Goal: Task Accomplishment & Management: Use online tool/utility

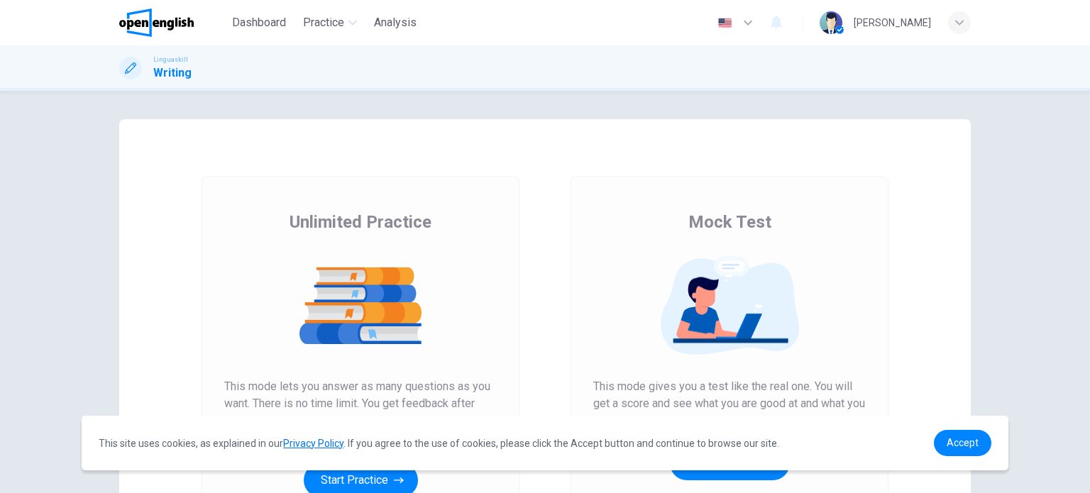
click at [752, 21] on icon "button" at bounding box center [748, 23] width 9 height 5
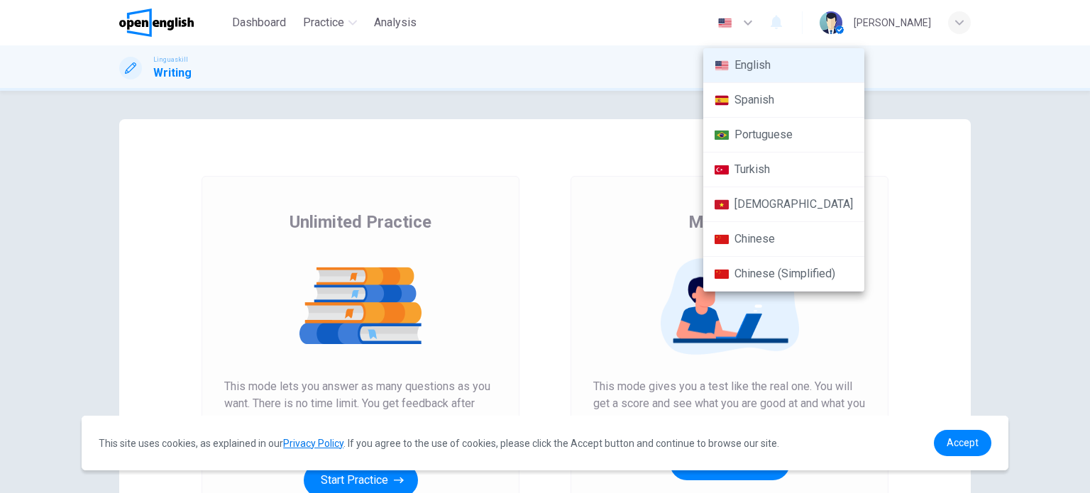
click at [764, 159] on li "Turkish" at bounding box center [783, 170] width 161 height 35
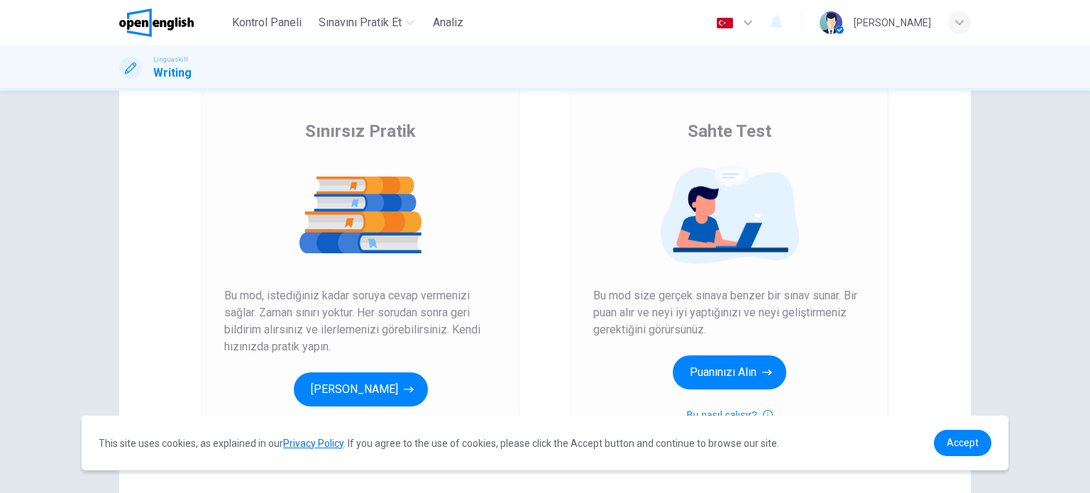
scroll to position [118, 0]
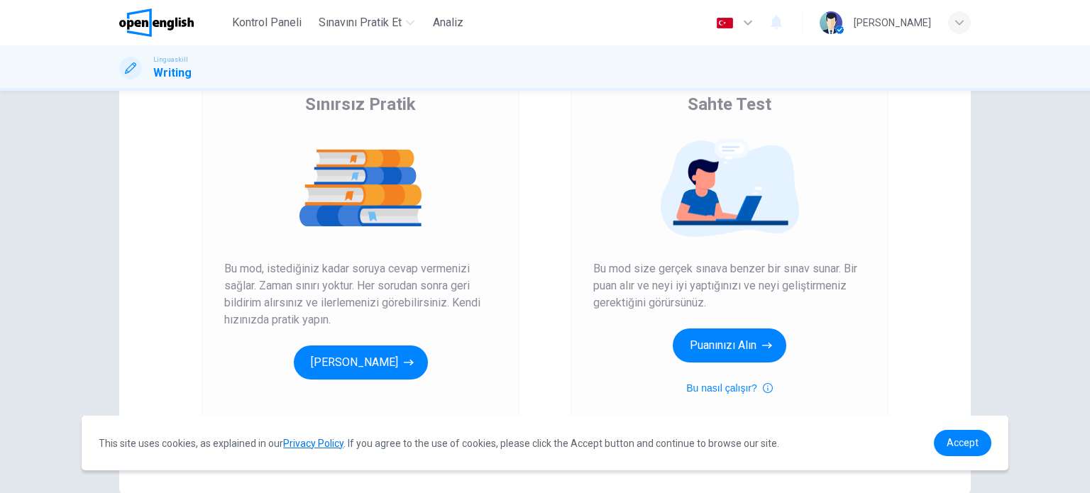
click at [757, 21] on icon "button" at bounding box center [748, 22] width 17 height 17
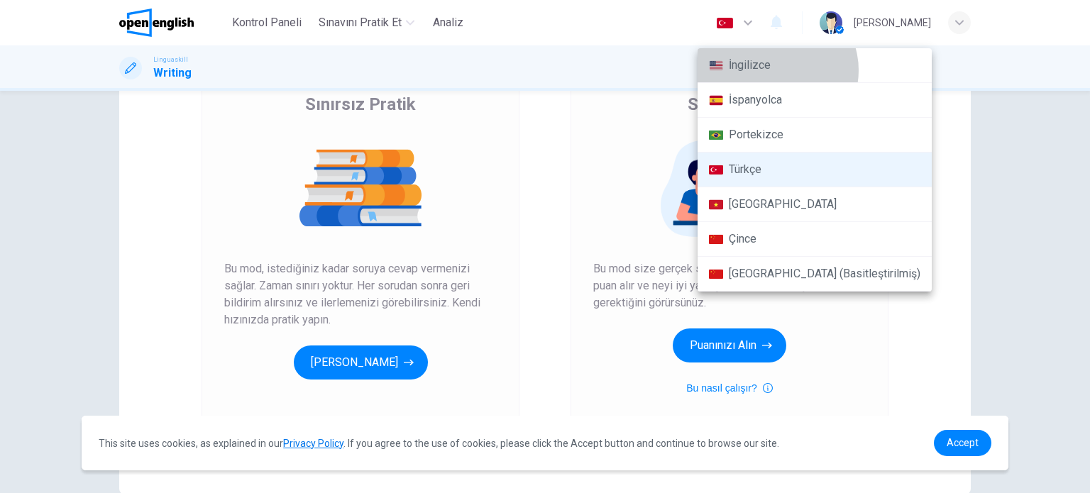
click at [777, 70] on li "İngilizce" at bounding box center [815, 65] width 234 height 35
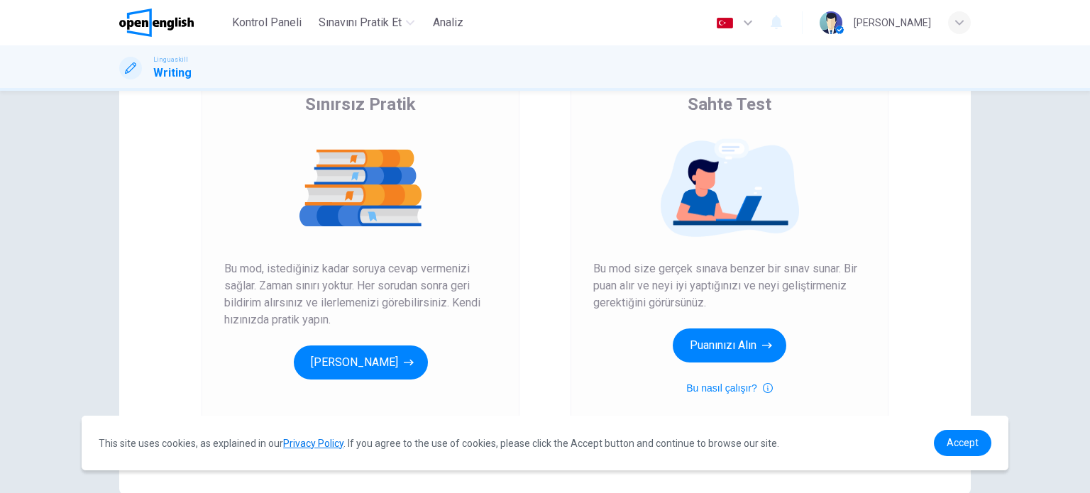
type input "**"
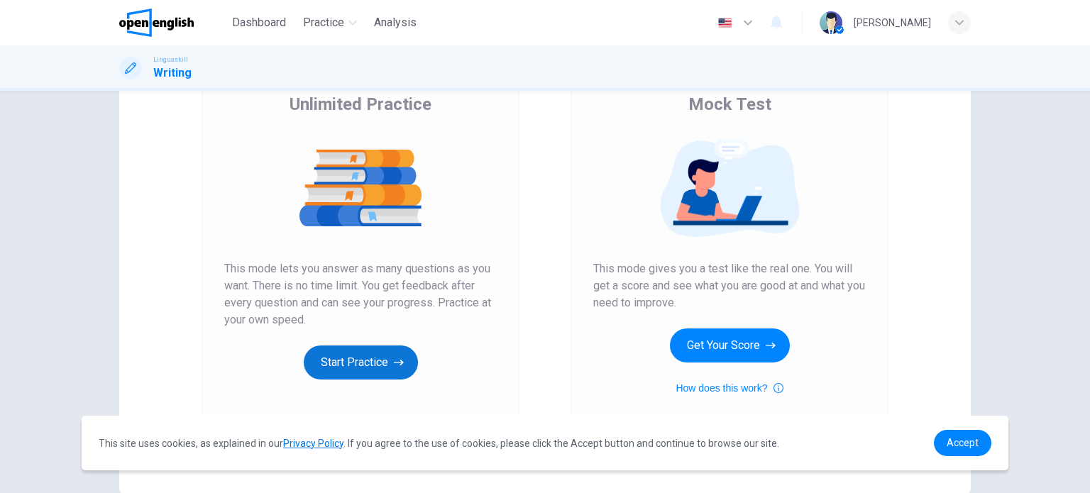
click at [369, 349] on button "Start Practice" at bounding box center [361, 363] width 114 height 34
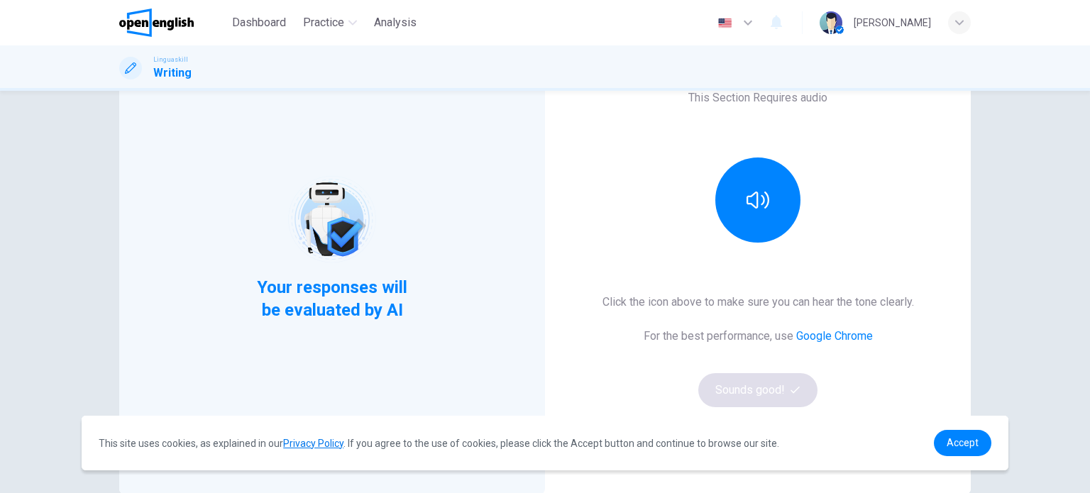
scroll to position [193, 0]
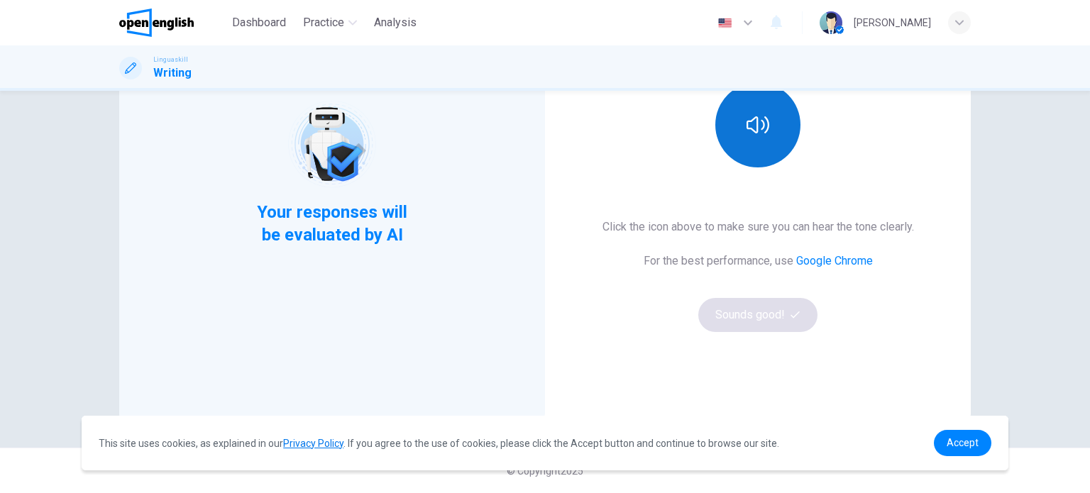
click at [778, 121] on button "button" at bounding box center [758, 124] width 85 height 85
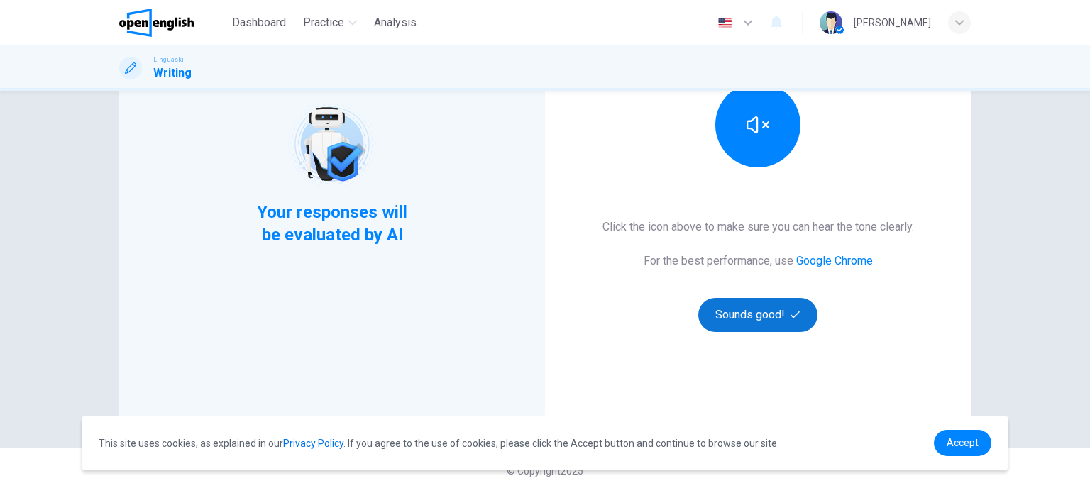
click at [791, 314] on icon "button" at bounding box center [795, 314] width 9 height 9
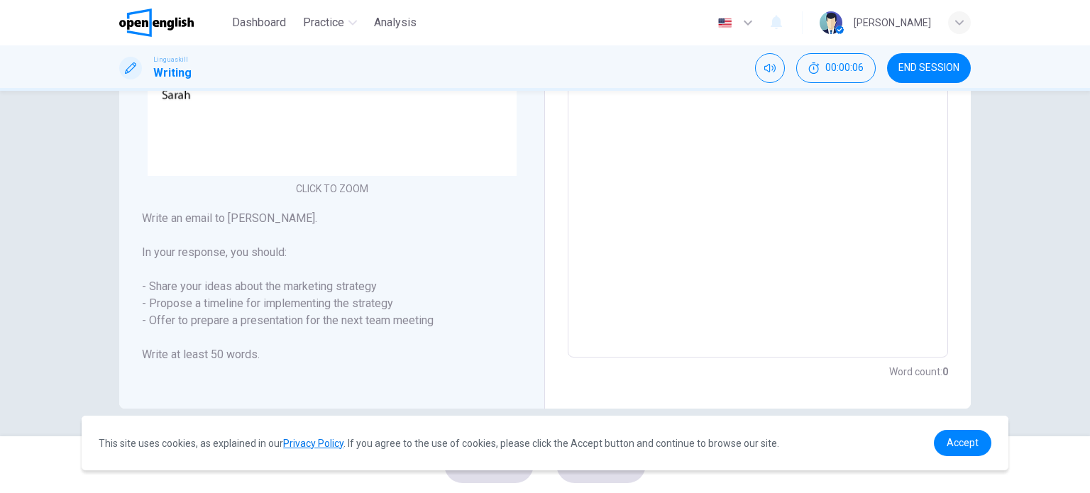
scroll to position [0, 0]
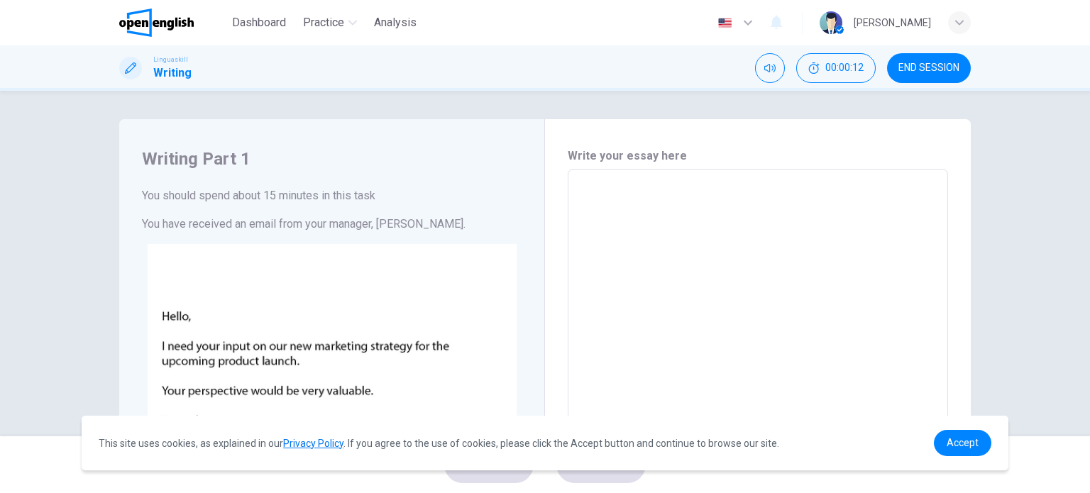
click at [634, 208] on textarea at bounding box center [758, 434] width 361 height 506
